Goal: Use online tool/utility: Utilize a website feature to perform a specific function

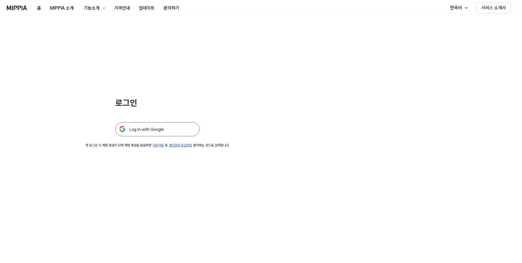
click at [148, 134] on img at bounding box center [157, 129] width 84 height 14
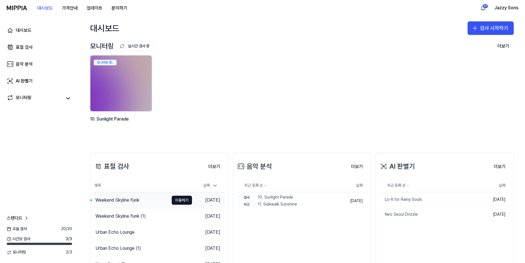
click at [120, 202] on div "Weekend Skyline Funk" at bounding box center [117, 200] width 44 height 7
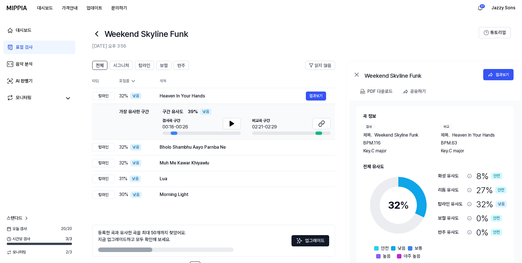
click at [24, 47] on div "표절 검사" at bounding box center [24, 47] width 17 height 7
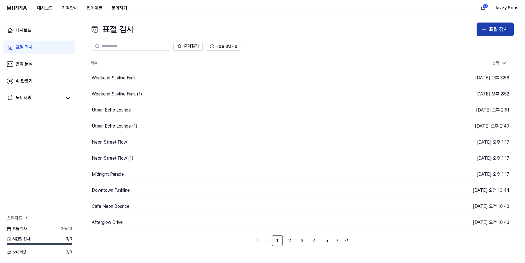
click at [507, 25] on button "표절 검사" at bounding box center [494, 30] width 37 height 14
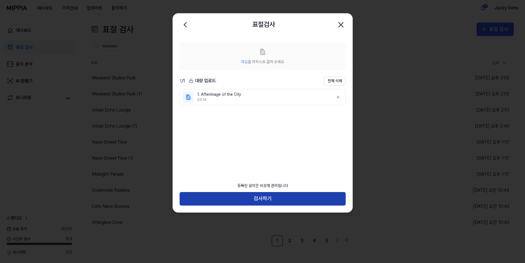
click at [233, 195] on button "검사하기" at bounding box center [262, 199] width 166 height 14
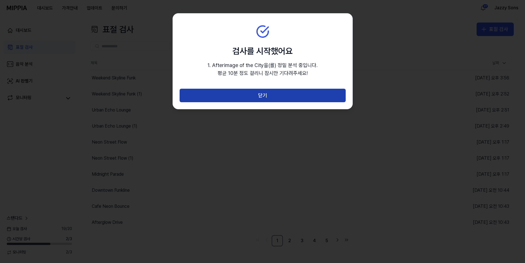
click at [252, 90] on button "닫기" at bounding box center [262, 96] width 166 height 14
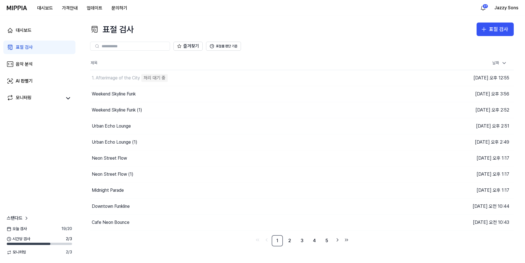
click at [503, 22] on div "표절 검사 표절 검사 표절 검사 음악 분석 AI 판별기 즐겨찾기 표절률 판단 기준 제목 날짜 1. Afterimage of the City 처…" at bounding box center [302, 139] width 446 height 247
click at [503, 32] on div "표절 검사" at bounding box center [498, 29] width 19 height 8
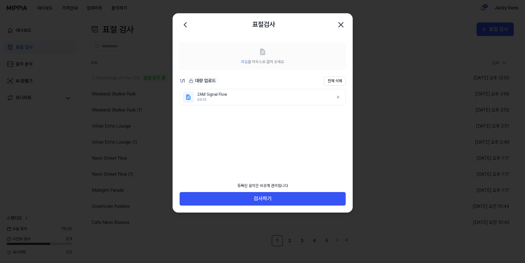
click at [255, 207] on div "등록된 음악은 비공개 관리됩니다 검사하기" at bounding box center [262, 195] width 179 height 33
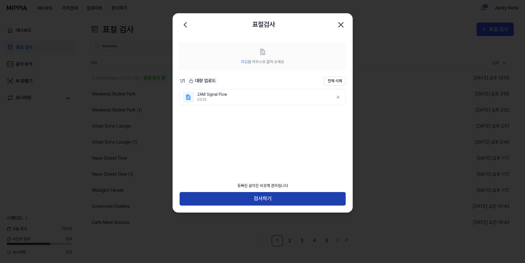
click at [257, 200] on button "검사하기" at bounding box center [262, 199] width 166 height 14
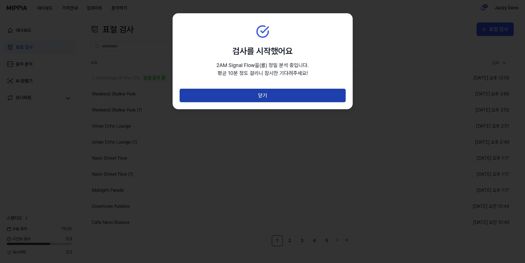
click at [267, 95] on button "닫기" at bounding box center [262, 96] width 166 height 14
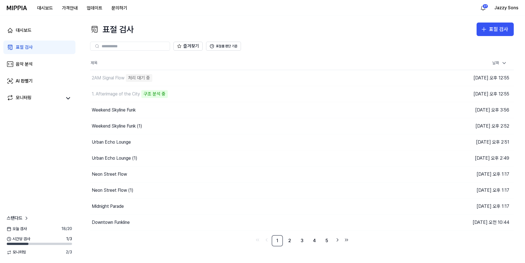
click at [487, 19] on div "표절 검사 표절 검사 표절 검사 음악 분석 AI 판별기 즐겨찾기 표절률 판단 기준 제목 날짜 2AM Signal Flow 처리 대기 중 이동하…" at bounding box center [302, 139] width 446 height 247
click at [486, 26] on button "표절 검사" at bounding box center [494, 30] width 37 height 14
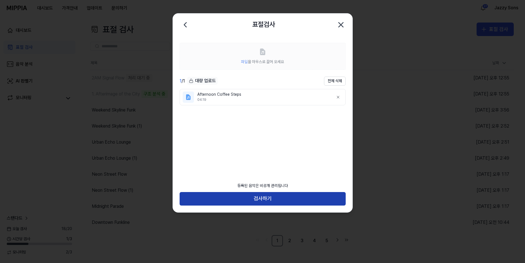
click at [254, 197] on button "검사하기" at bounding box center [262, 199] width 166 height 14
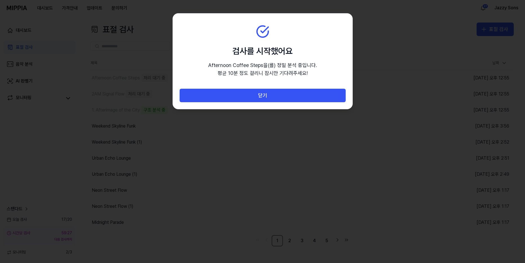
click at [285, 86] on section "검사를 시작했어요 Afternoon Coffee Steps 을(를) 정밀 분석 중입니다. 평균 10분 정도 걸리니 잠시만 기다려주세요!" at bounding box center [262, 51] width 179 height 75
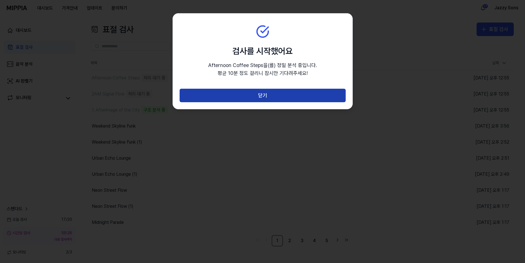
click at [289, 91] on button "닫기" at bounding box center [262, 96] width 166 height 14
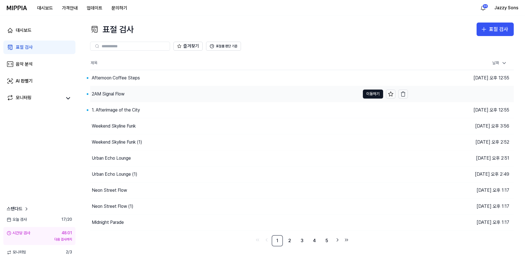
drag, startPoint x: 100, startPoint y: 113, endPoint x: 114, endPoint y: 98, distance: 21.3
click at [100, 113] on div "1. Afterimage of the City" at bounding box center [116, 110] width 48 height 7
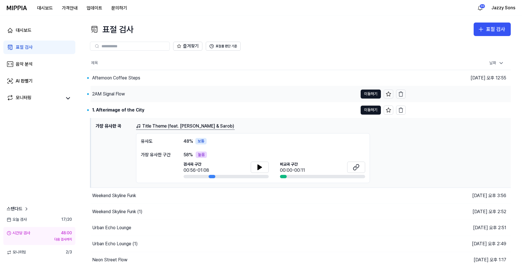
click at [109, 94] on div "2AM Signal Flow" at bounding box center [108, 94] width 33 height 7
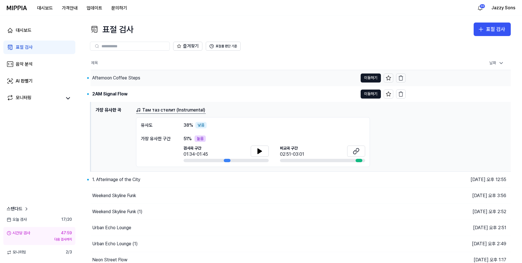
click at [119, 80] on div "Afternoon Coffee Steps" at bounding box center [116, 78] width 48 height 7
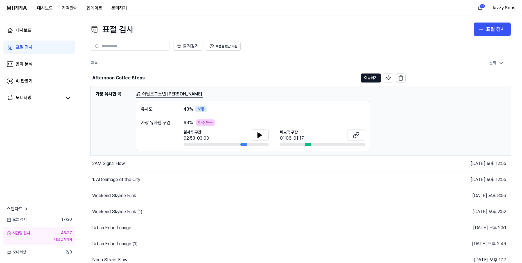
click at [21, 48] on div "표절 검사" at bounding box center [24, 47] width 17 height 7
